Goal: Task Accomplishment & Management: Complete application form

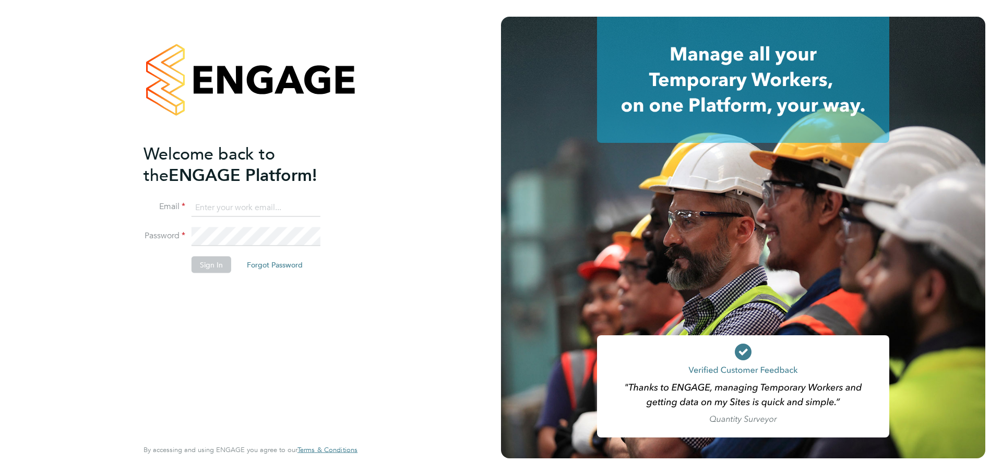
type input "dreece@evolve-talent.co.uk"
click at [211, 266] on button "Sign In" at bounding box center [212, 264] width 40 height 17
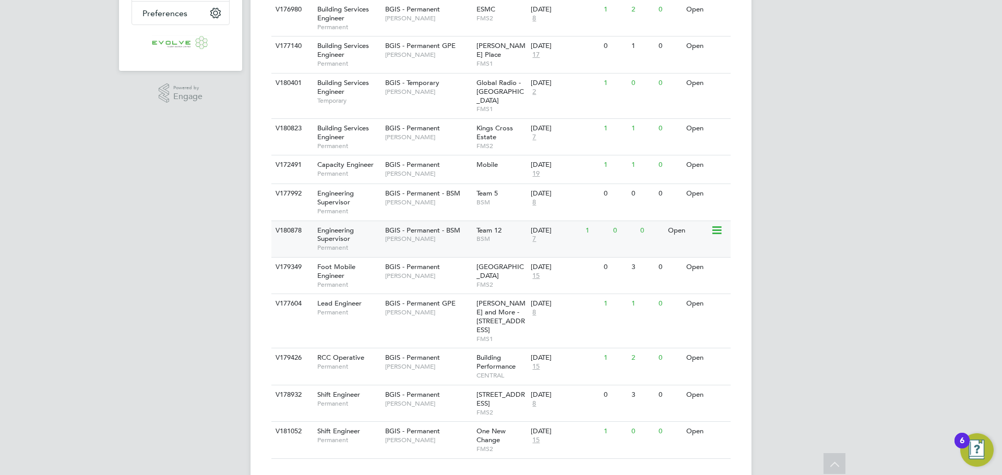
scroll to position [277, 0]
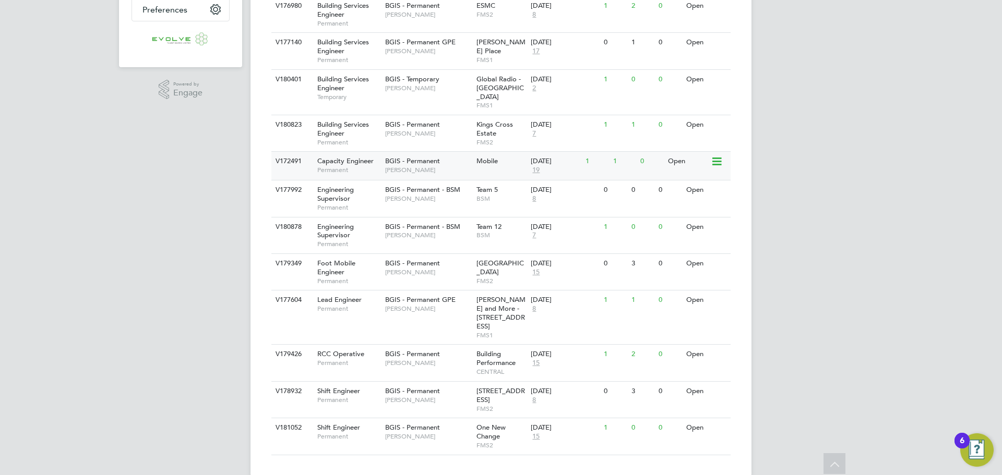
click at [388, 157] on span "BGIS - Permanent" at bounding box center [412, 161] width 55 height 9
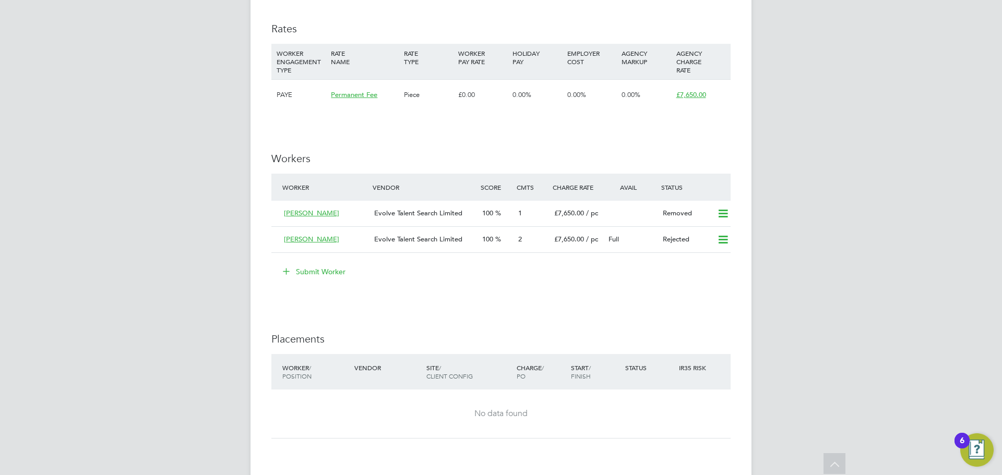
scroll to position [1461, 0]
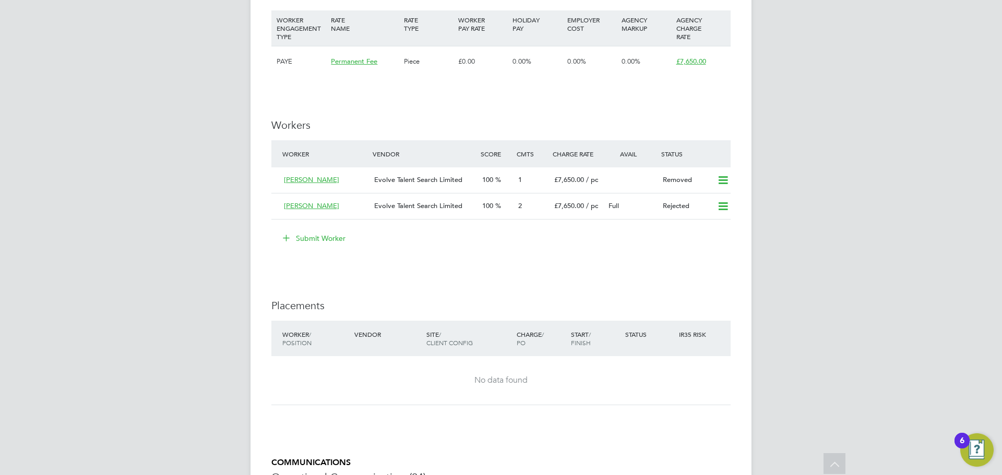
drag, startPoint x: 313, startPoint y: 219, endPoint x: 319, endPoint y: 220, distance: 5.8
click at [315, 230] on button "Submit Worker" at bounding box center [315, 238] width 78 height 17
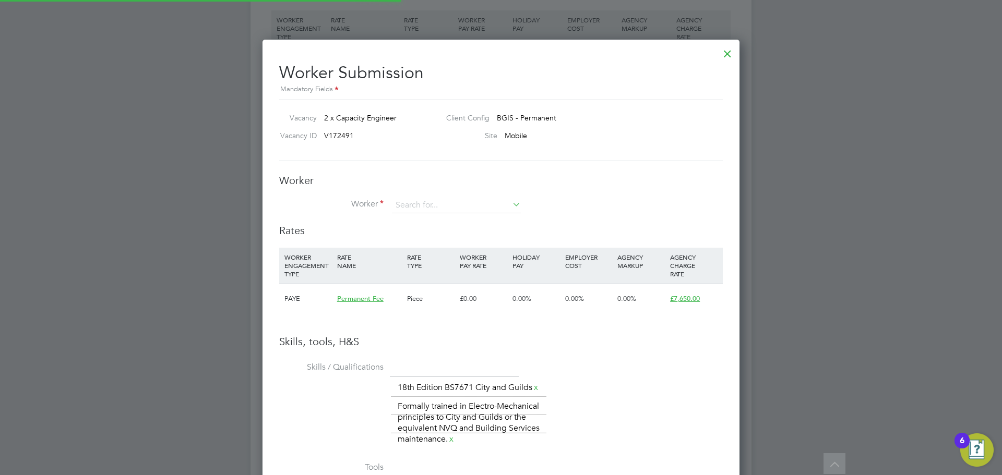
scroll to position [719, 477]
click at [412, 205] on input at bounding box center [456, 206] width 129 height 16
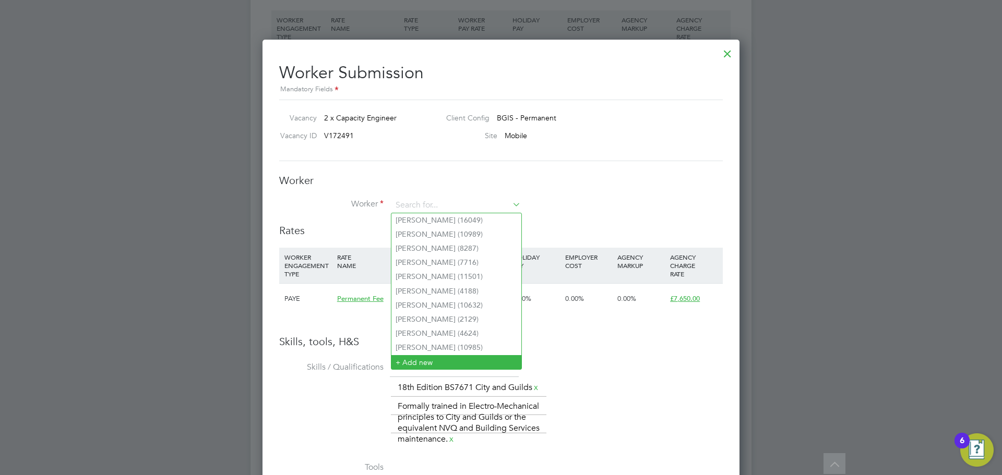
click at [423, 356] on li "+ Add new" at bounding box center [456, 362] width 130 height 14
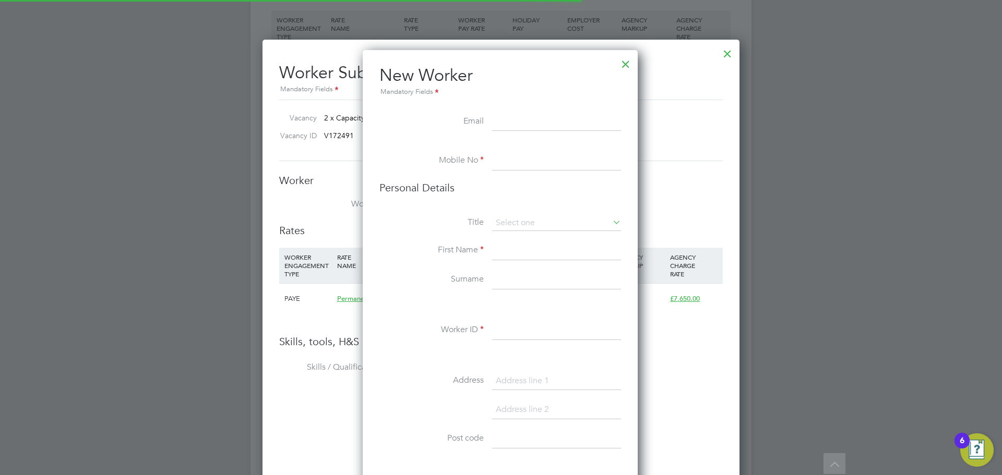
scroll to position [883, 277]
click at [503, 122] on input at bounding box center [556, 122] width 129 height 19
paste input "greg.tsif@hotmail.com"
type input "greg.tsif@hotmail.com"
drag, startPoint x: 526, startPoint y: 158, endPoint x: 526, endPoint y: 164, distance: 5.7
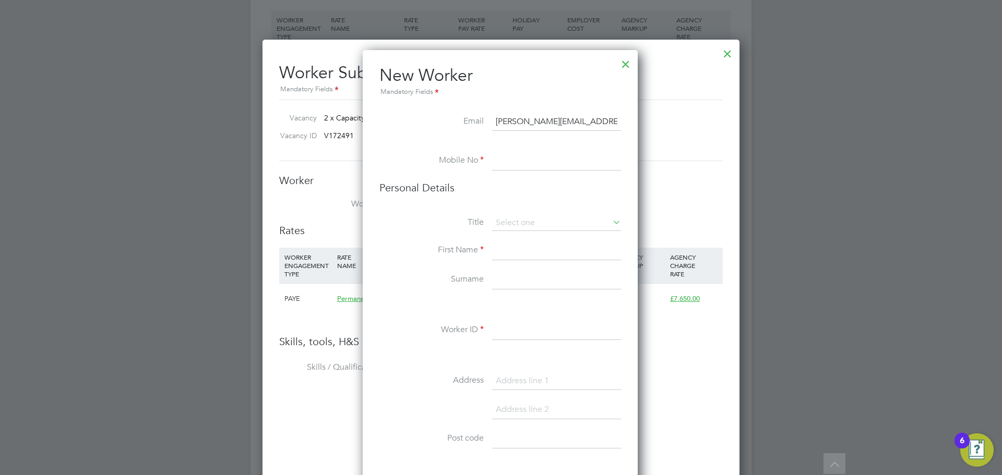
click at [526, 158] on input at bounding box center [556, 161] width 129 height 19
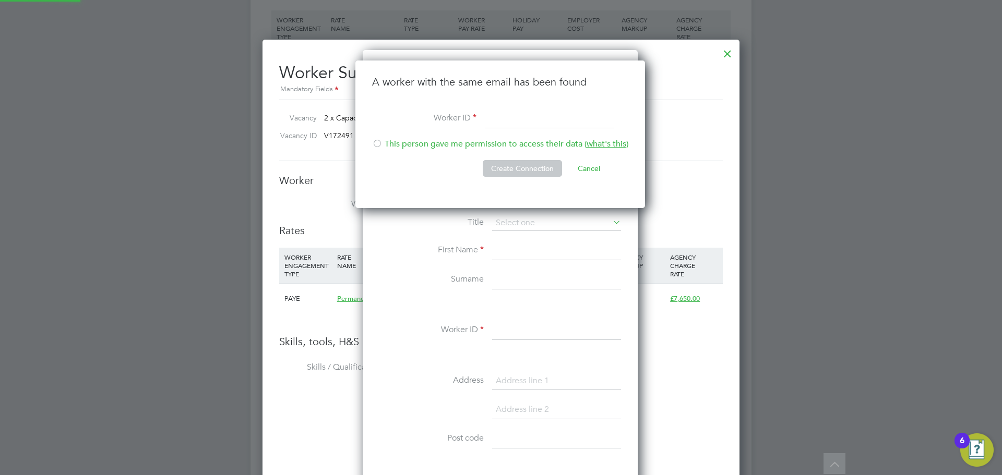
scroll to position [148, 291]
click at [508, 118] on input at bounding box center [549, 119] width 129 height 19
drag, startPoint x: 526, startPoint y: 116, endPoint x: 518, endPoint y: 118, distance: 7.6
click at [526, 116] on input at bounding box center [549, 119] width 129 height 19
paste input "7494"
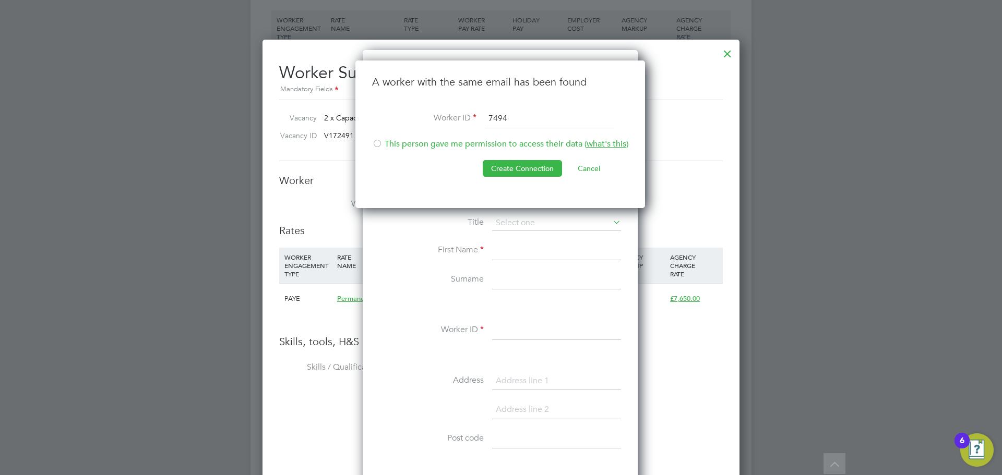
type input "7494"
click at [375, 144] on div at bounding box center [377, 144] width 10 height 10
click at [510, 174] on button "Create Connection" at bounding box center [522, 168] width 79 height 17
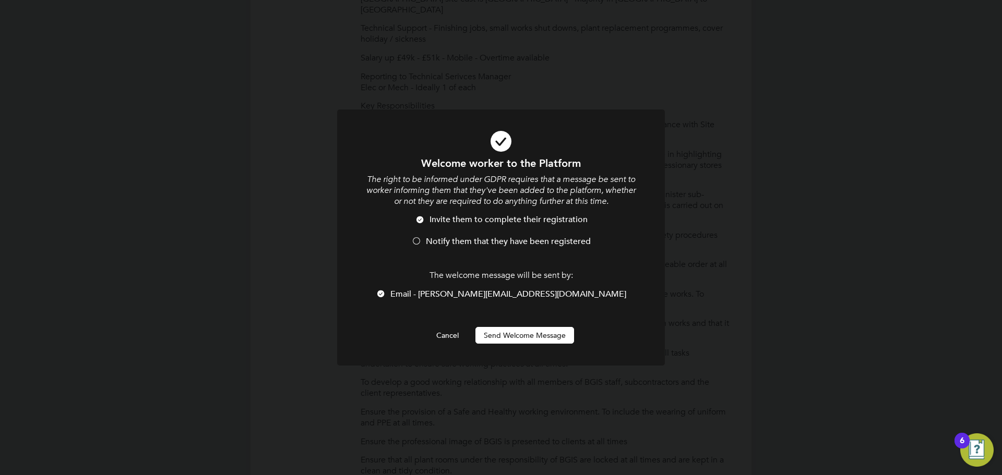
click at [536, 339] on button "Send Welcome Message" at bounding box center [524, 335] width 99 height 17
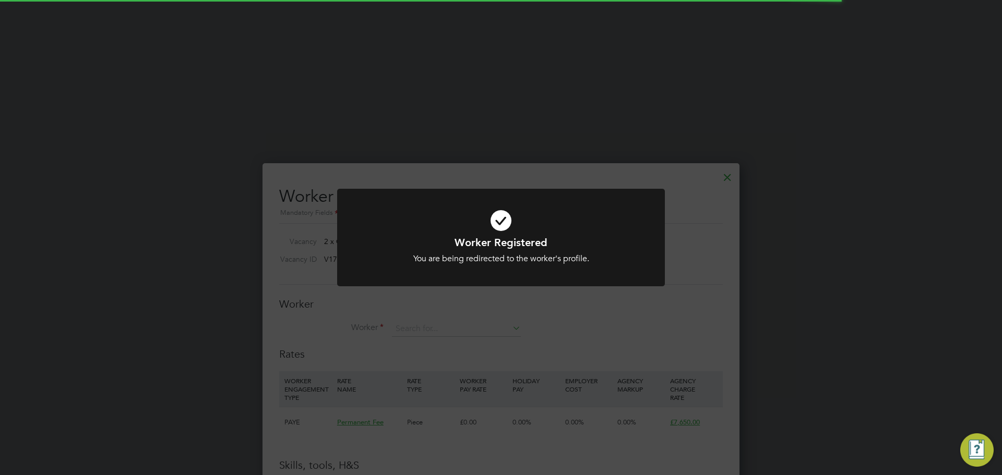
scroll to position [1461, 0]
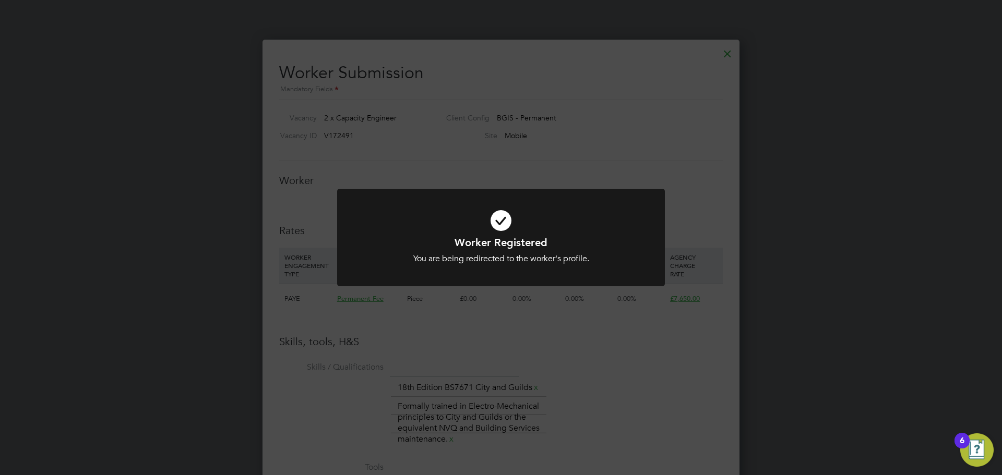
click at [528, 326] on div "Worker Registered You are being redirected to the worker's profile. Cancel Okay" at bounding box center [501, 237] width 1002 height 475
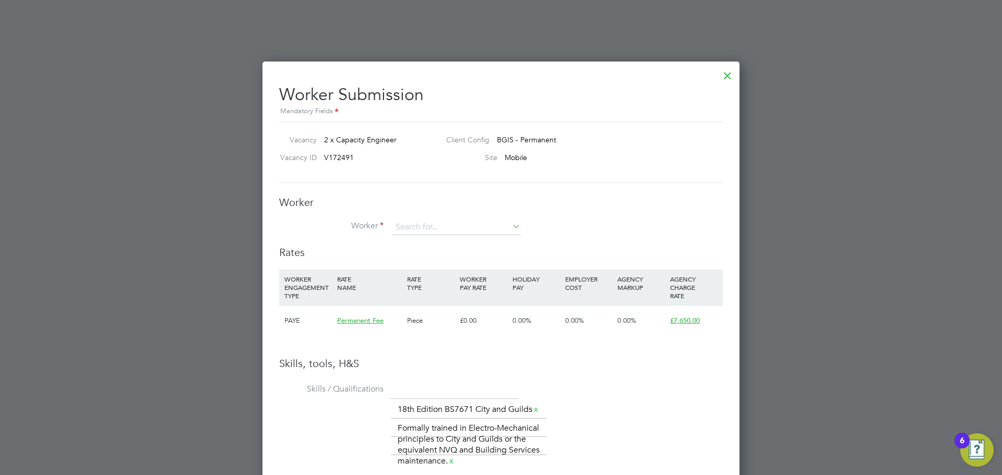
scroll to position [1535, 0]
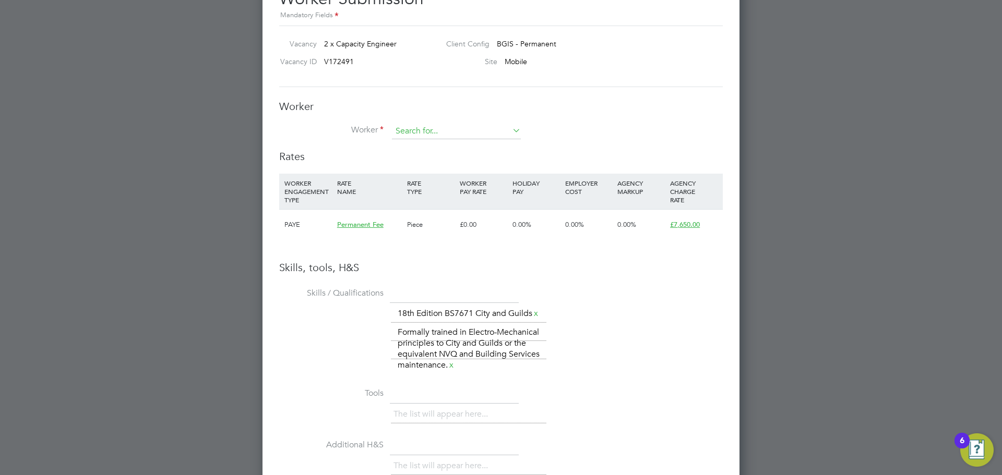
click at [431, 127] on input at bounding box center [456, 132] width 129 height 16
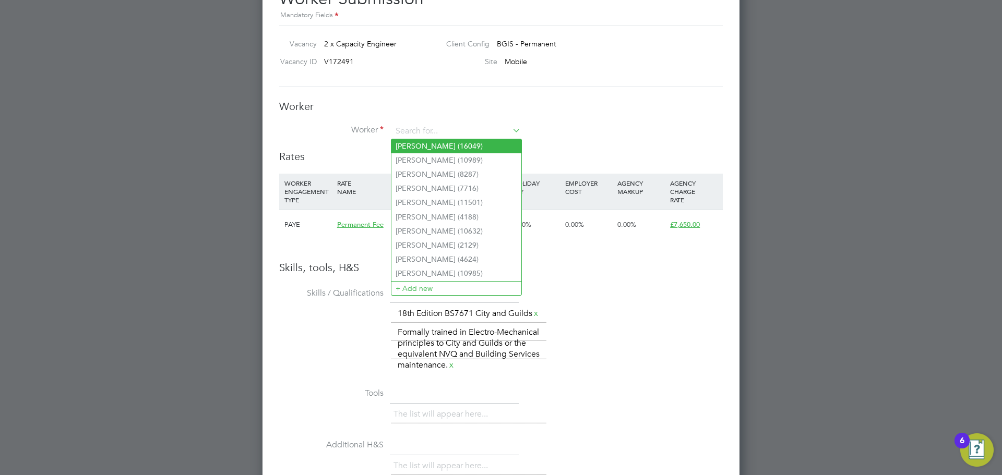
type input "g"
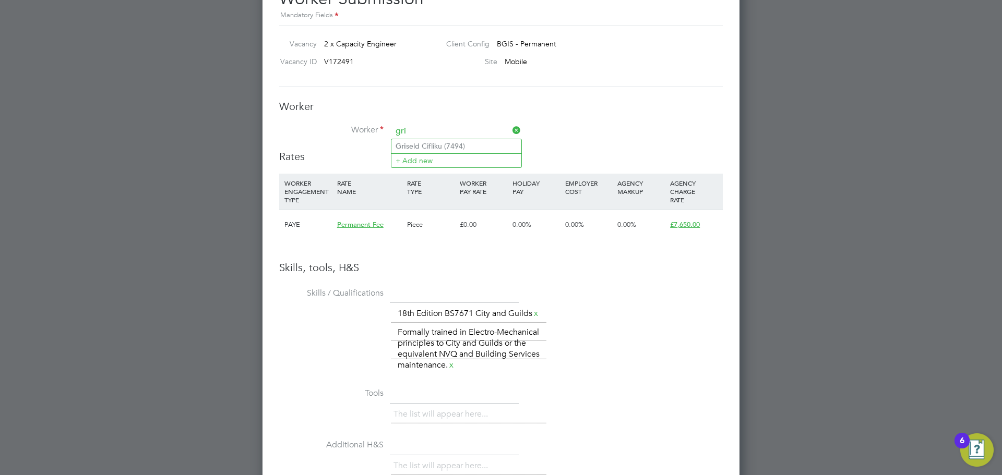
click at [432, 146] on li "Gri seld Cifliku (7494)" at bounding box center [456, 146] width 130 height 14
type input "Griseld Cifliku (7494)"
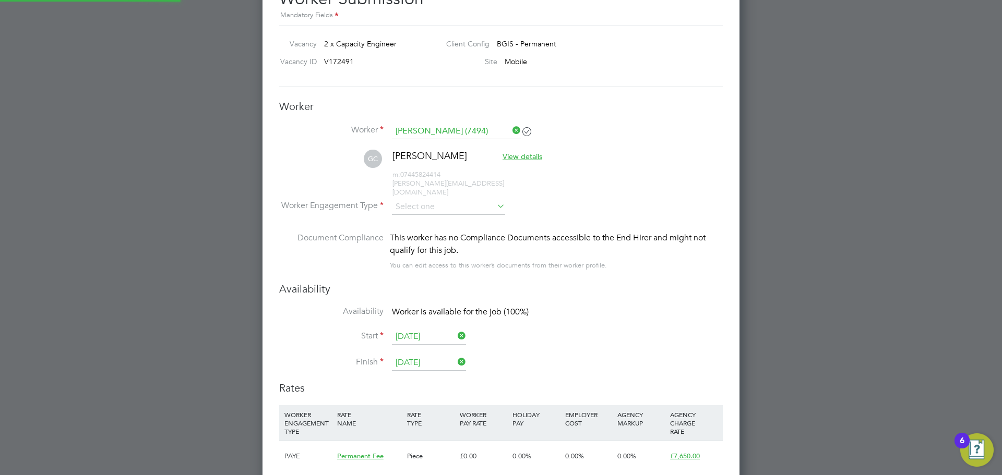
scroll to position [951, 477]
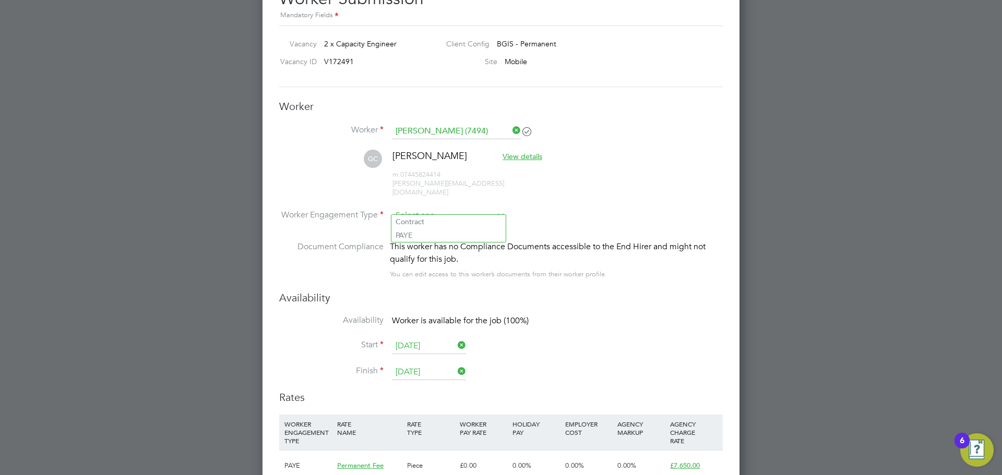
click at [433, 208] on input at bounding box center [448, 216] width 113 height 16
click at [419, 234] on li "PAYE" at bounding box center [448, 236] width 114 height 14
type input "PAYE"
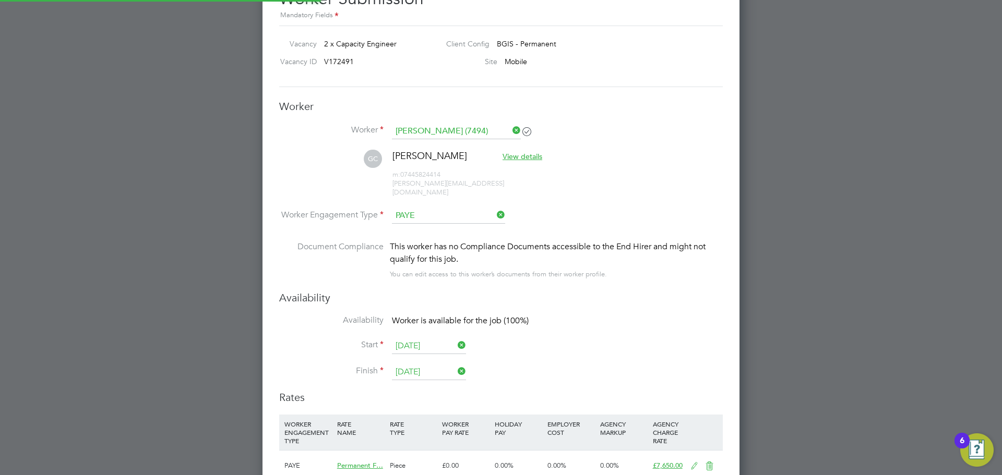
scroll to position [31, 53]
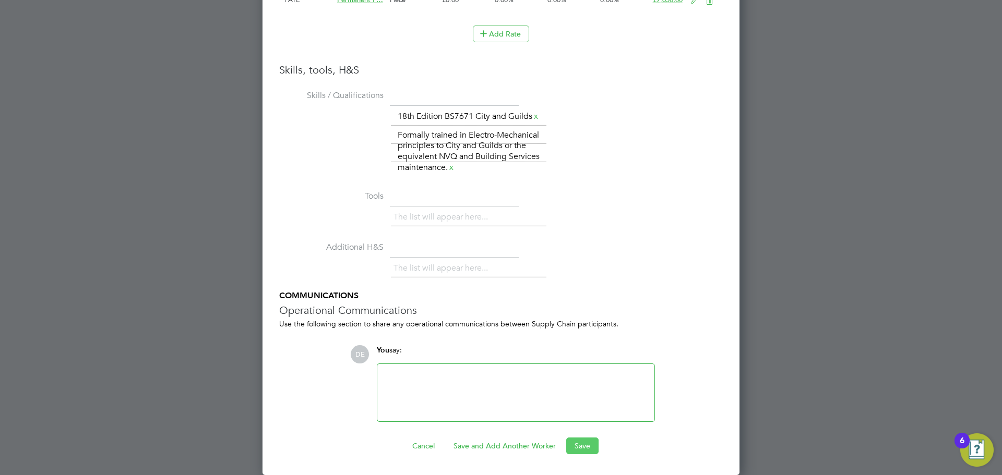
click at [572, 445] on button "Save" at bounding box center [582, 446] width 32 height 17
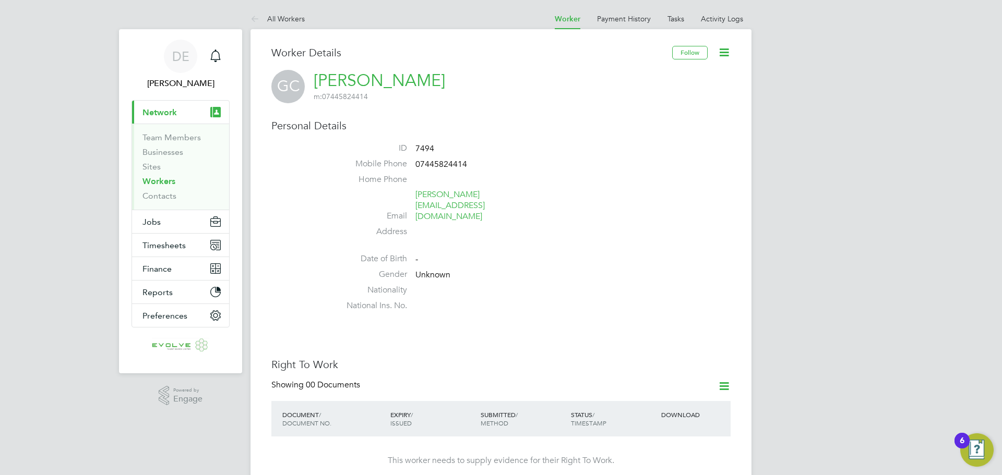
drag, startPoint x: 551, startPoint y: 206, endPoint x: 557, endPoint y: 159, distance: 47.3
click at [561, 156] on li "ID 7494" at bounding box center [532, 151] width 397 height 16
click at [181, 220] on button "Jobs" at bounding box center [180, 221] width 97 height 23
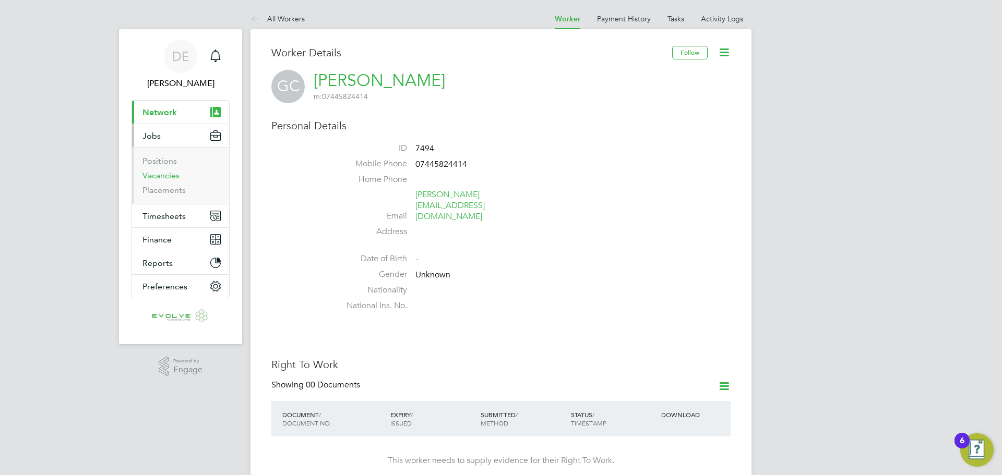
click at [170, 177] on link "Vacancies" at bounding box center [160, 176] width 37 height 10
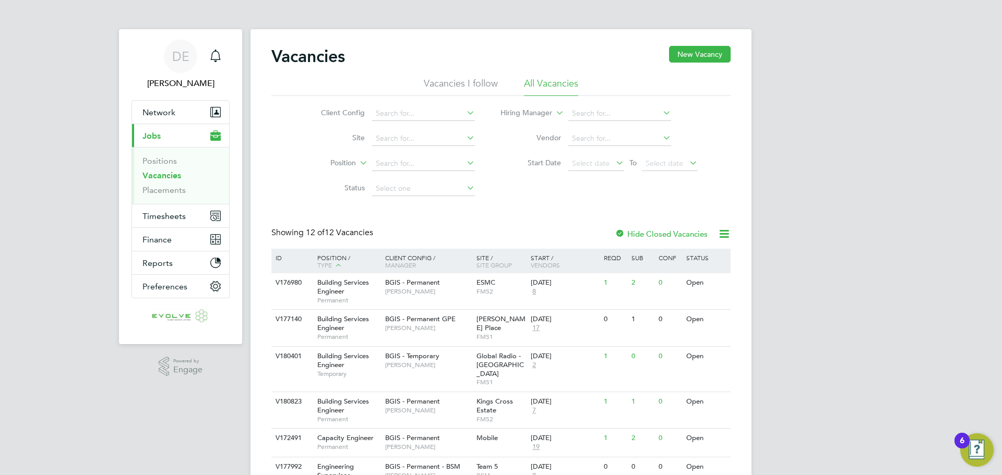
drag, startPoint x: 617, startPoint y: 169, endPoint x: 622, endPoint y: 192, distance: 23.9
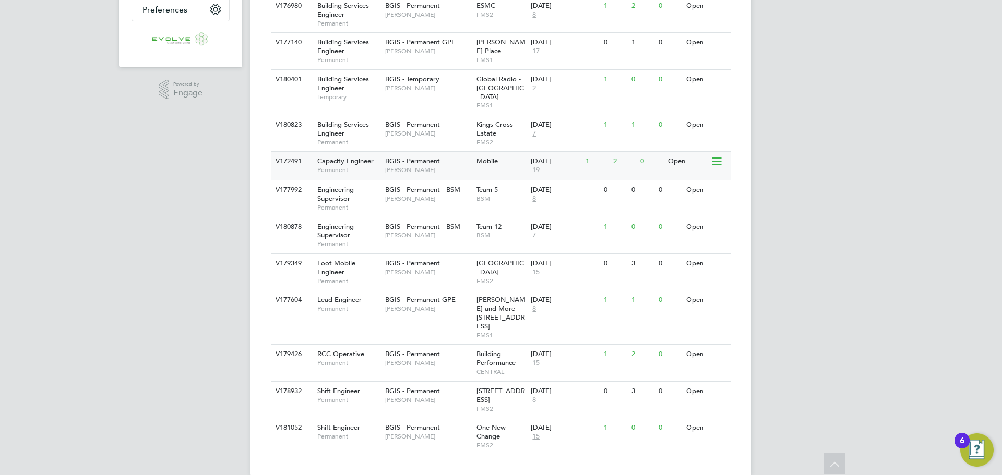
click at [355, 157] on span "Capacity Engineer" at bounding box center [345, 161] width 56 height 9
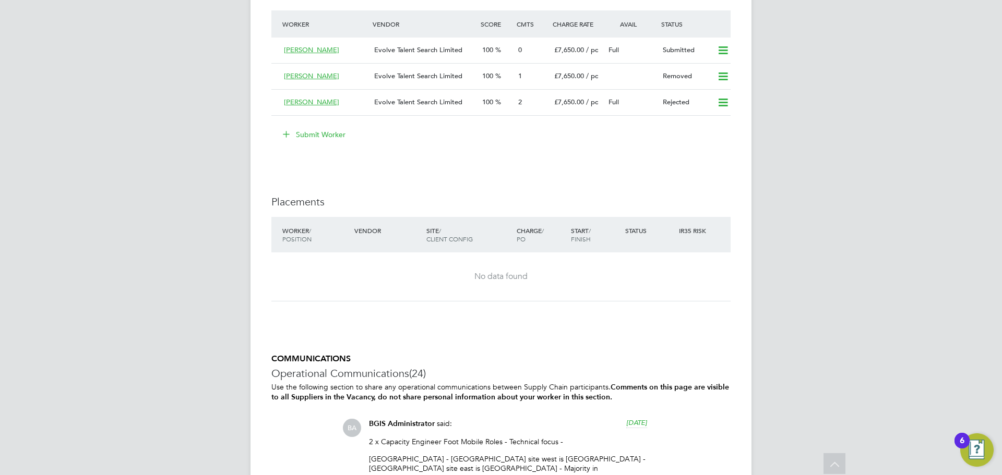
scroll to position [1487, 0]
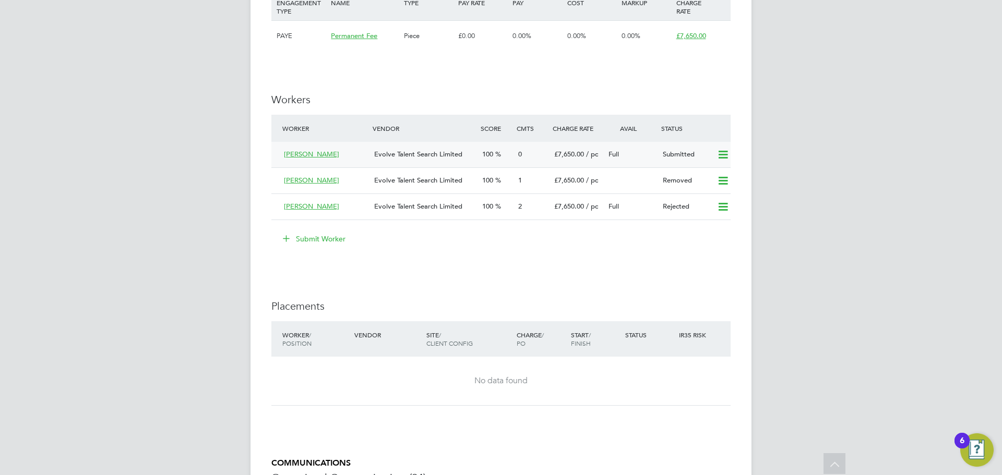
click at [411, 150] on span "Evolve Talent Search Limited" at bounding box center [418, 154] width 88 height 9
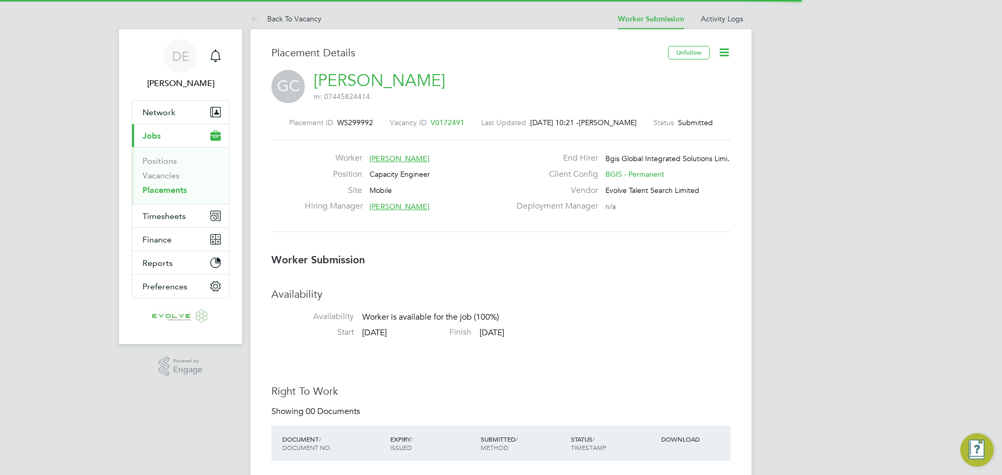
scroll to position [31, 73]
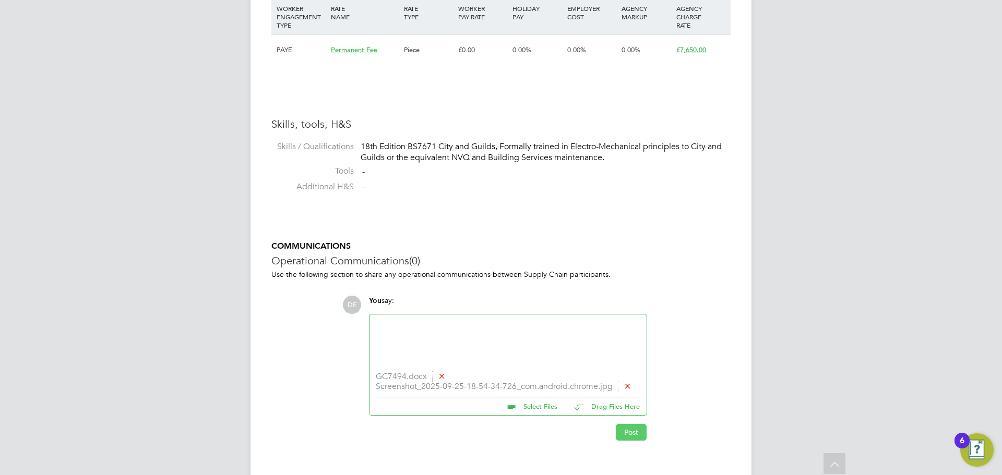
click at [628, 433] on button "Post" at bounding box center [631, 432] width 31 height 17
